Goal: Submit feedback/report problem

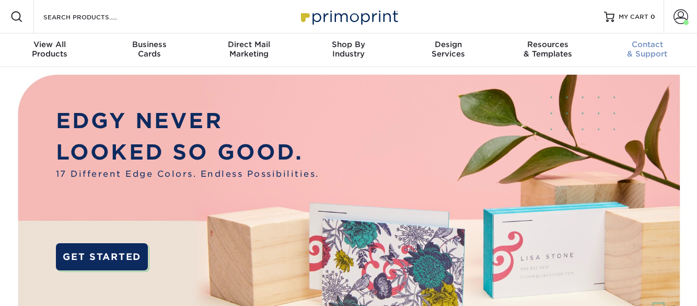
click at [650, 53] on div "Contact & Support" at bounding box center [647, 49] width 100 height 19
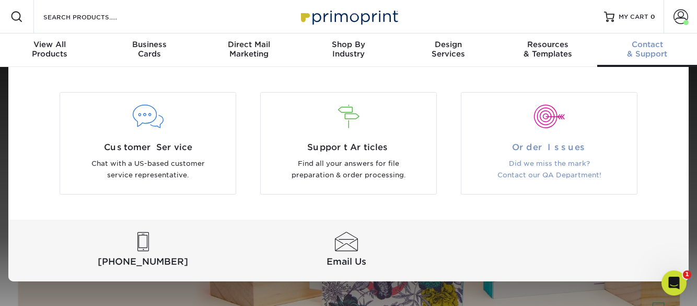
click at [567, 151] on span "Order Issues" at bounding box center [549, 147] width 160 height 13
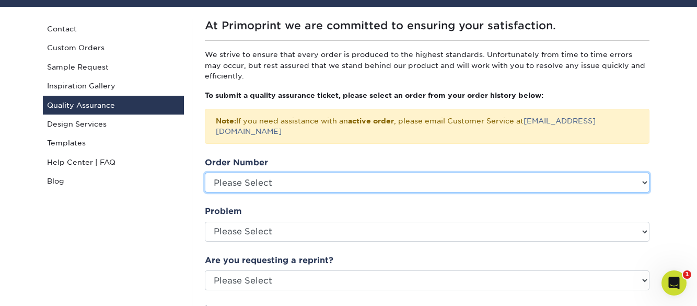
click at [274, 172] on select "Please Select P2179646 P2176419 P2175073 P2170668 P2165936 P2157259 P2153354 P2…" at bounding box center [427, 182] width 445 height 20
click at [298, 172] on select "Please Select P2179646 P2176419 P2175073 P2170668 P2165936 P2157259 P2153354 P2…" at bounding box center [427, 182] width 445 height 20
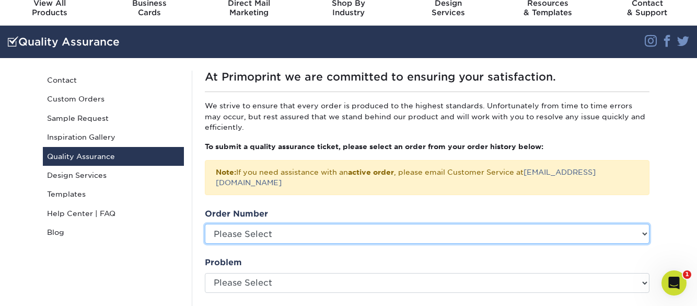
scroll to position [4, 0]
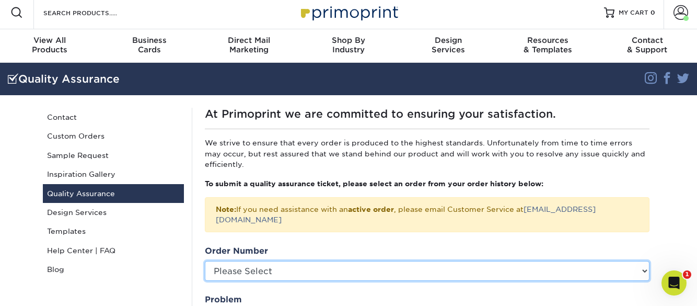
click at [269, 261] on select "Please Select P2179646 P2176419 P2175073 P2170668 P2165936 P2157259 P2153354 P2…" at bounding box center [427, 271] width 445 height 20
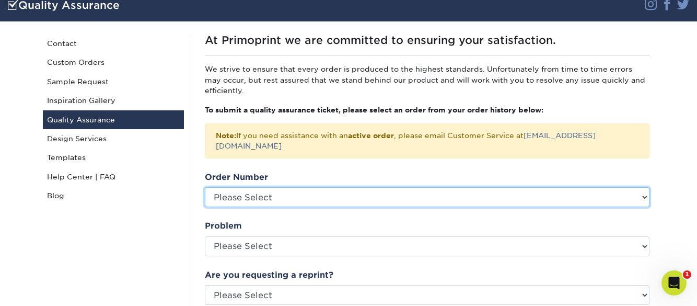
scroll to position [84, 0]
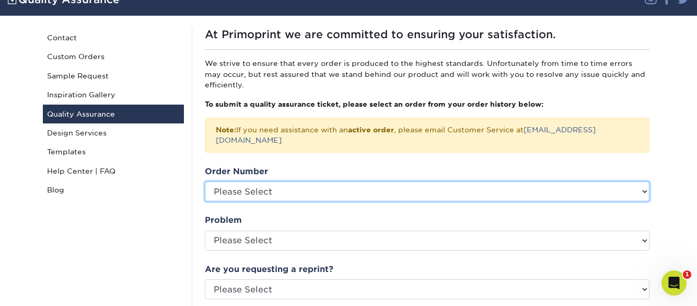
click at [397, 181] on select "Please Select P2179646 P2176419 P2175073 P2170668 P2165936 P2157259 P2153354 P2…" at bounding box center [427, 191] width 445 height 20
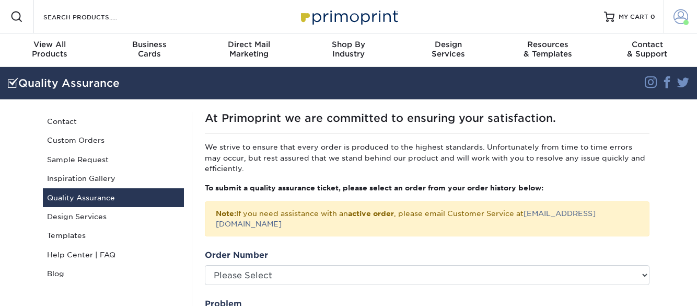
click at [680, 22] on span at bounding box center [681, 16] width 15 height 15
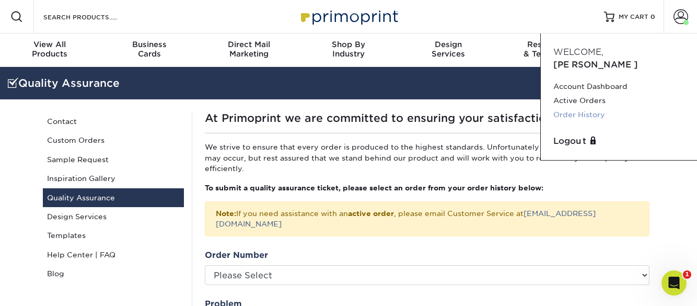
click at [568, 108] on link "Order History" at bounding box center [619, 115] width 131 height 14
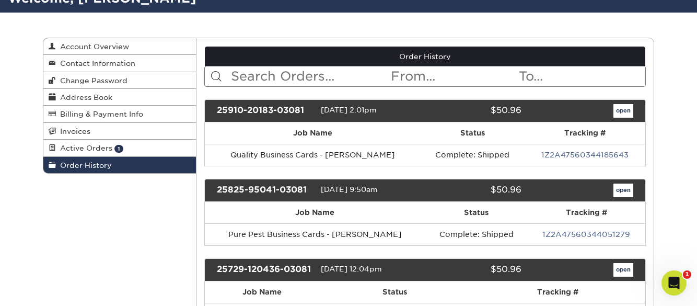
scroll to position [109, 0]
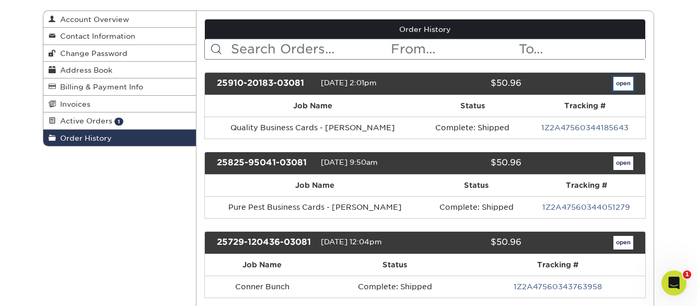
click at [625, 86] on link "open" at bounding box center [624, 84] width 20 height 14
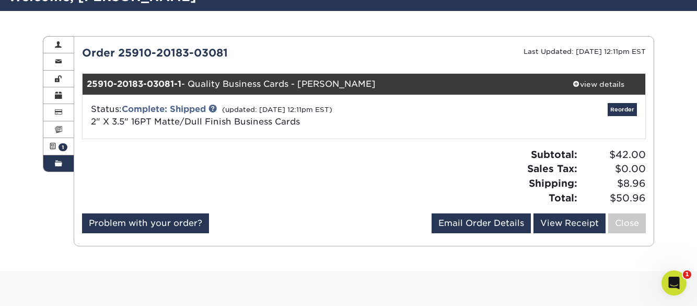
scroll to position [84, 0]
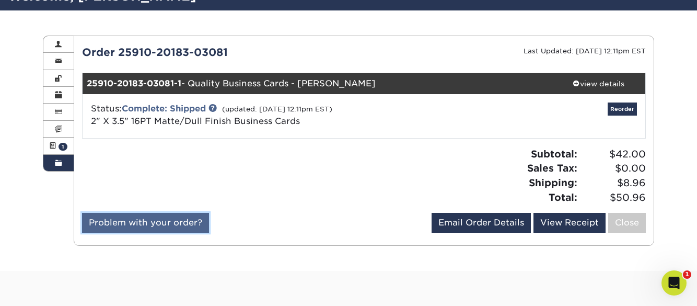
click at [134, 225] on link "Problem with your order?" at bounding box center [145, 223] width 127 height 20
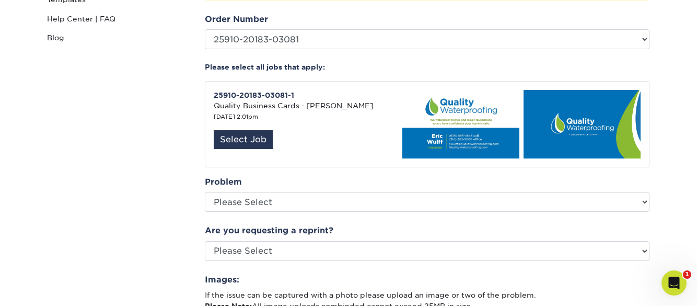
scroll to position [238, 0]
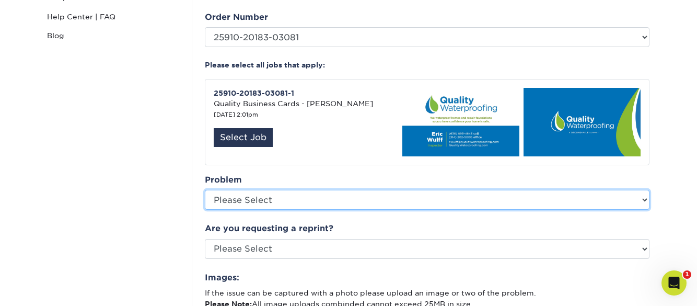
click at [282, 190] on select "Please Select Coating Missing Images Bindery Color Cutting Missing Hardware Shi…" at bounding box center [427, 200] width 445 height 20
select select "Color"
click at [205, 190] on select "Please Select Coating Missing Images Bindery Color Cutting Missing Hardware Shi…" at bounding box center [427, 200] width 445 height 20
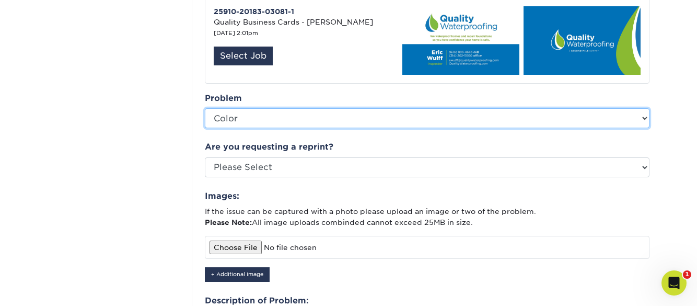
scroll to position [330, 0]
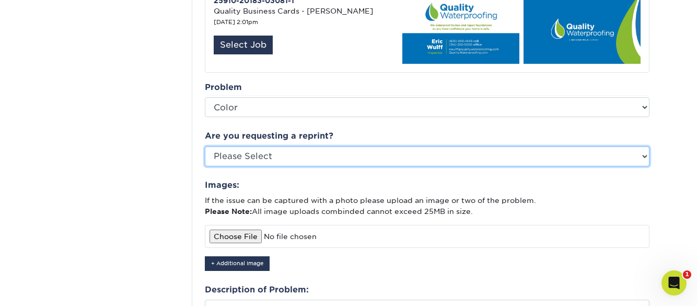
click at [291, 146] on select "Please Select Yes No Other" at bounding box center [427, 156] width 445 height 20
select select "yes"
click at [205, 146] on select "Please Select Yes No Other" at bounding box center [427, 156] width 445 height 20
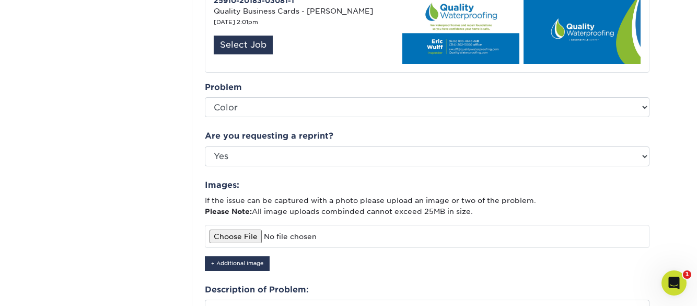
click at [239, 225] on input "file" at bounding box center [427, 236] width 445 height 23
type input "C:\fakepath\Unknown.jpeg"
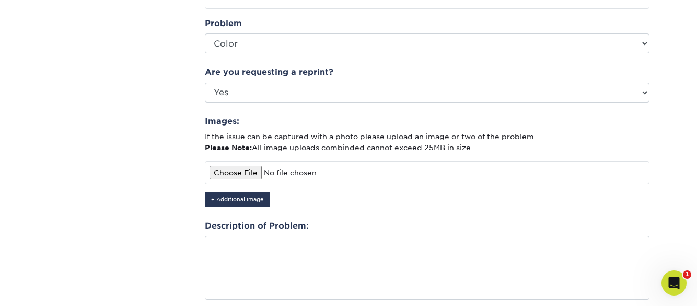
scroll to position [395, 0]
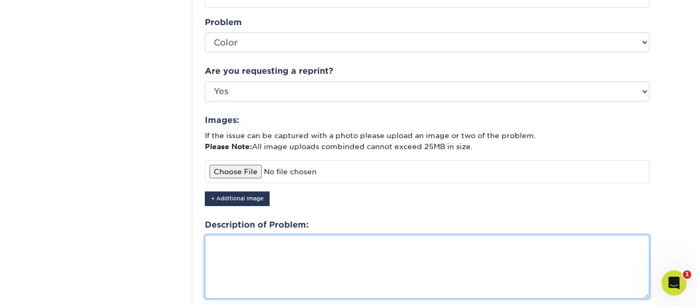
click at [256, 237] on textarea at bounding box center [427, 267] width 445 height 64
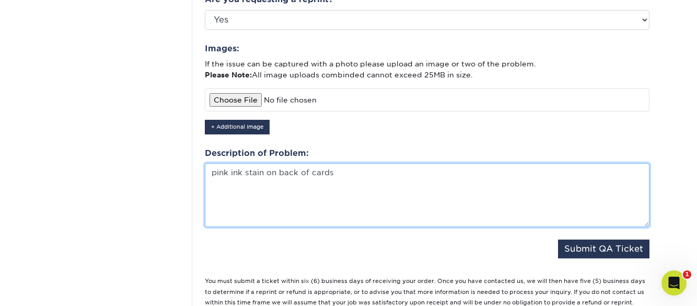
scroll to position [486, 0]
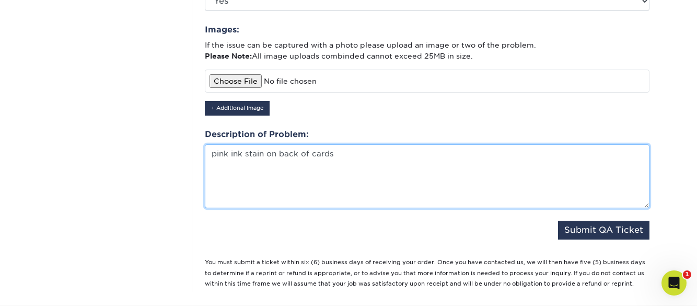
type textarea "pink ink stain on back of cards"
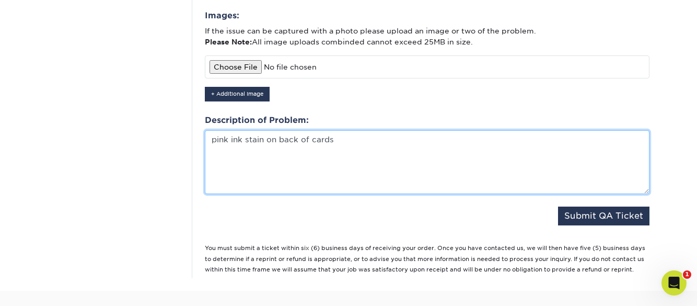
scroll to position [474, 0]
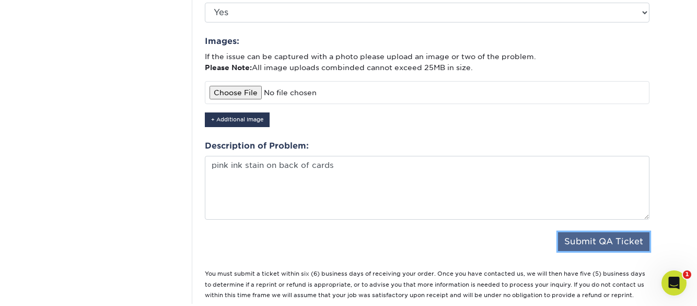
click at [602, 232] on button "Submit QA Ticket" at bounding box center [603, 241] width 91 height 19
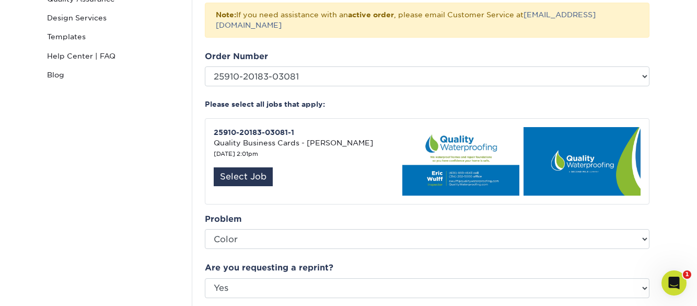
scroll to position [199, 0]
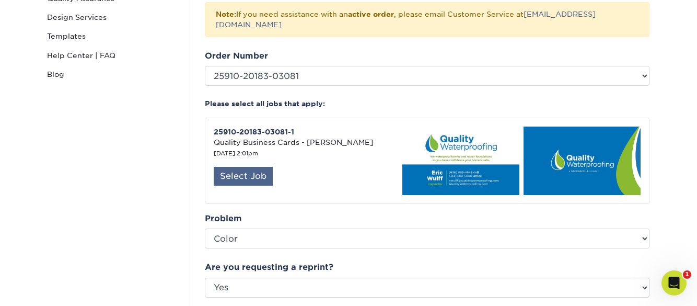
click at [245, 167] on div "Select Job" at bounding box center [243, 176] width 59 height 19
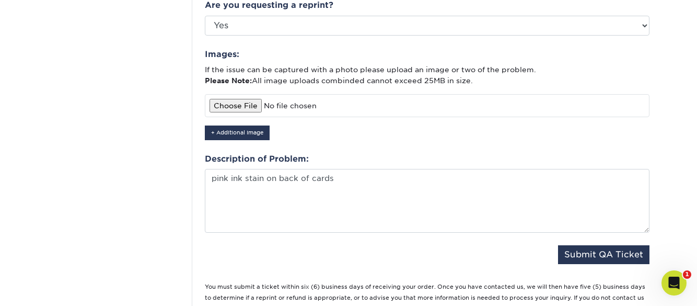
scroll to position [485, 0]
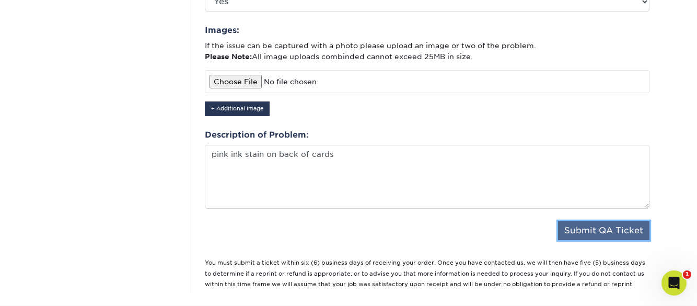
click at [602, 221] on button "Submit QA Ticket" at bounding box center [603, 230] width 91 height 19
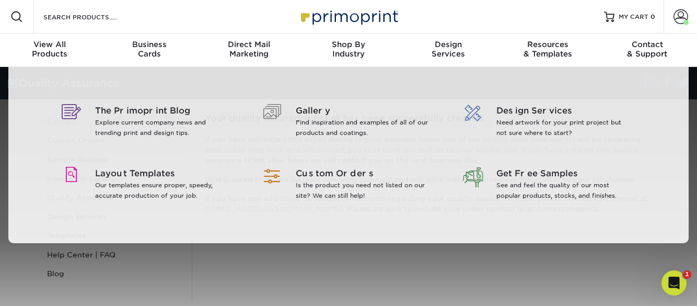
click at [418, 275] on div "Resources Menu Search Products Account [PERSON_NAME] Account Dashboard Active O…" at bounding box center [348, 309] width 697 height 618
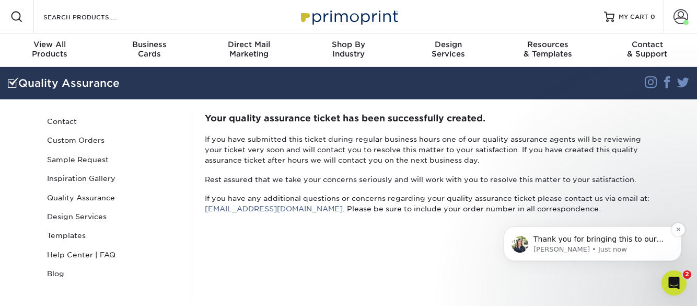
click at [572, 246] on p "[PERSON_NAME] • Just now" at bounding box center [601, 249] width 135 height 9
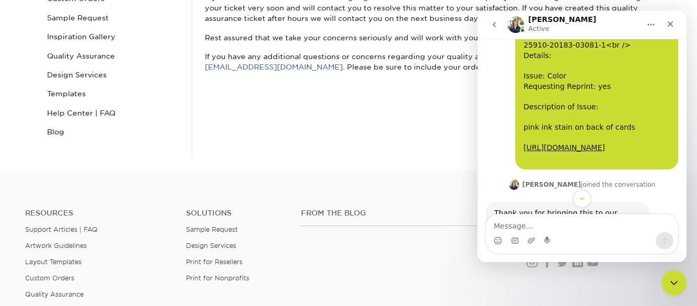
scroll to position [313, 0]
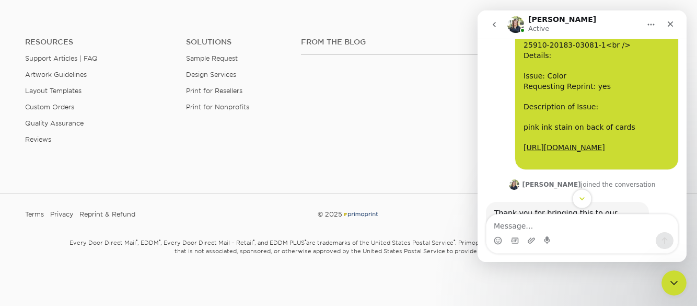
click at [586, 194] on button "Scroll to bottom" at bounding box center [581, 198] width 19 height 19
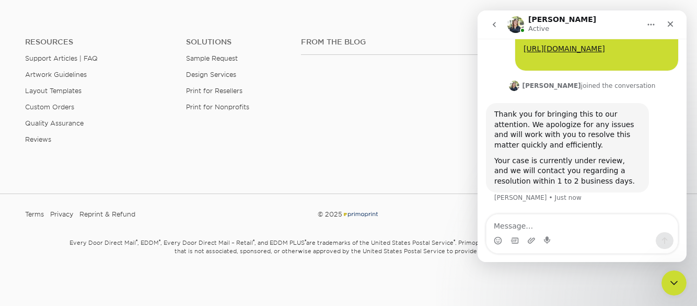
scroll to position [217, 0]
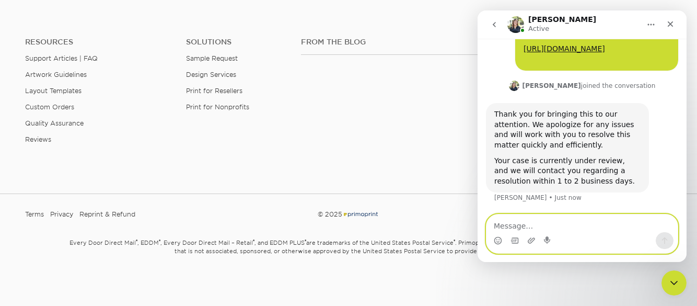
click at [564, 226] on textarea "Message…" at bounding box center [582, 223] width 191 height 18
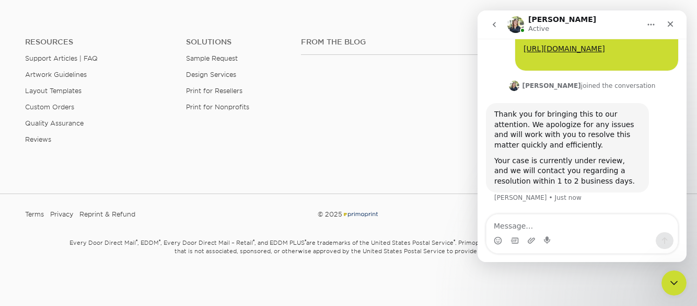
click at [408, 113] on div "From the Blog Contact [PHONE_NUMBER] [EMAIL_ADDRESS][DOMAIN_NAME] Instagram Fac…" at bounding box center [486, 99] width 387 height 123
click at [336, 82] on div "From the Blog" at bounding box center [405, 71] width 225 height 67
